Goal: Navigation & Orientation: Find specific page/section

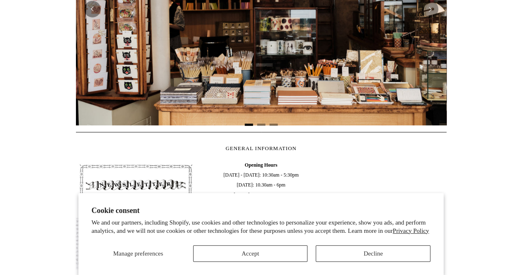
scroll to position [272, 0]
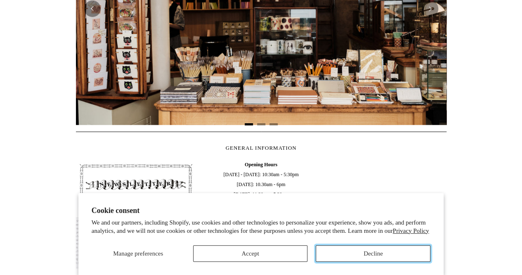
click at [366, 251] on button "Decline" at bounding box center [373, 253] width 115 height 17
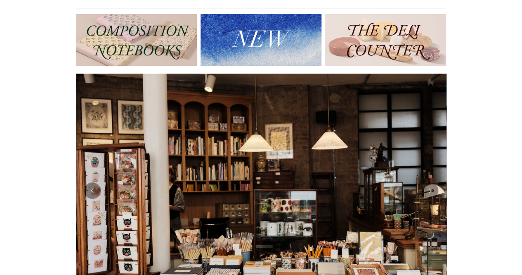
scroll to position [0, 0]
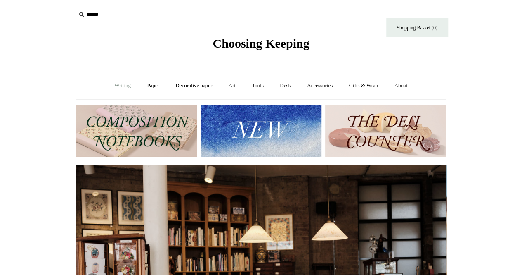
click at [120, 83] on link "Writing +" at bounding box center [122, 86] width 31 height 22
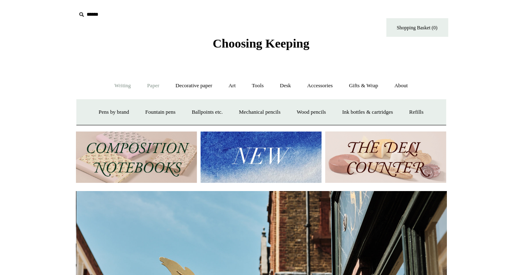
scroll to position [0, 371]
click at [154, 85] on link "Paper +" at bounding box center [153, 86] width 27 height 22
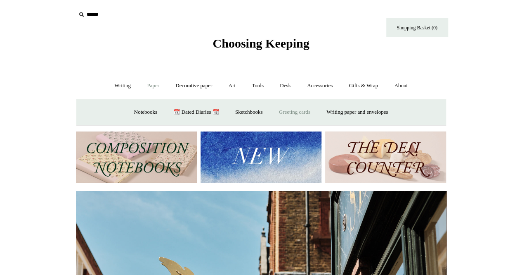
click at [307, 112] on link "Greeting cards +" at bounding box center [295, 112] width 46 height 22
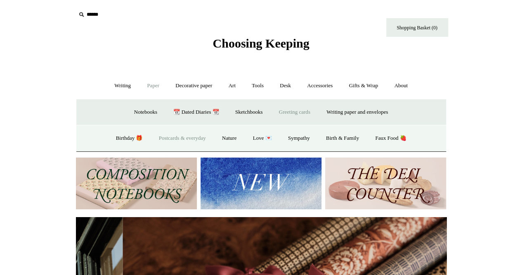
scroll to position [0, 741]
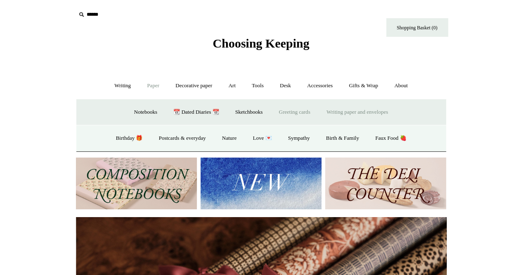
click at [350, 111] on link "Writing paper and envelopes +" at bounding box center [357, 112] width 76 height 22
click at [300, 137] on link "Notecard sets" at bounding box center [293, 138] width 44 height 22
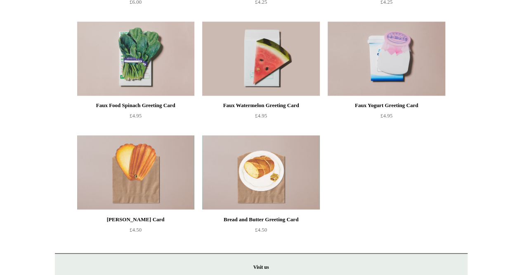
scroll to position [659, 0]
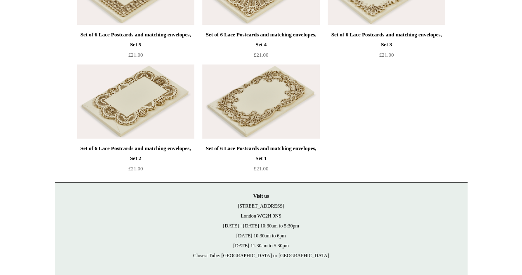
scroll to position [954, 0]
